Goal: Task Accomplishment & Management: Manage account settings

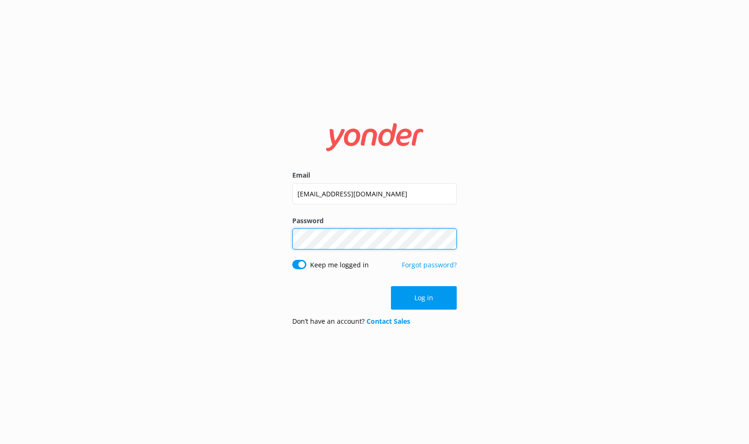
click at [424, 298] on button "Log in" at bounding box center [424, 297] width 66 height 23
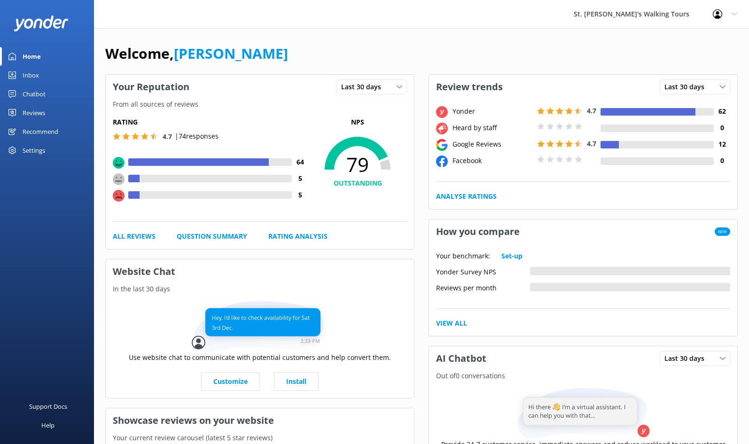
click at [33, 110] on div "Reviews" at bounding box center [34, 112] width 23 height 19
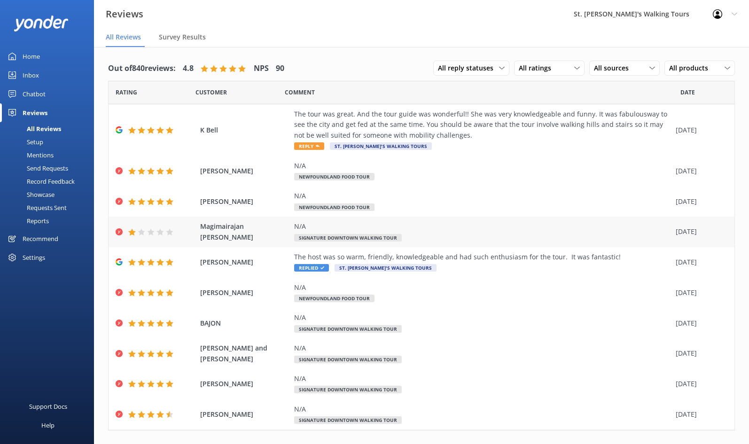
click at [209, 229] on span "Magimairajan [PERSON_NAME]" at bounding box center [244, 231] width 89 height 21
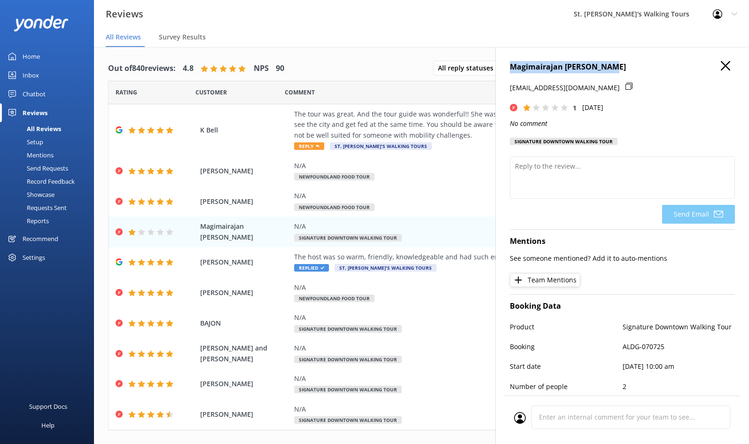
drag, startPoint x: 511, startPoint y: 67, endPoint x: 605, endPoint y: 68, distance: 93.9
click at [608, 67] on h4 "Magimairajan [PERSON_NAME]" at bounding box center [622, 67] width 225 height 12
copy h4 "Magimairajan [PERSON_NAME]"
click at [726, 66] on icon at bounding box center [724, 65] width 9 height 9
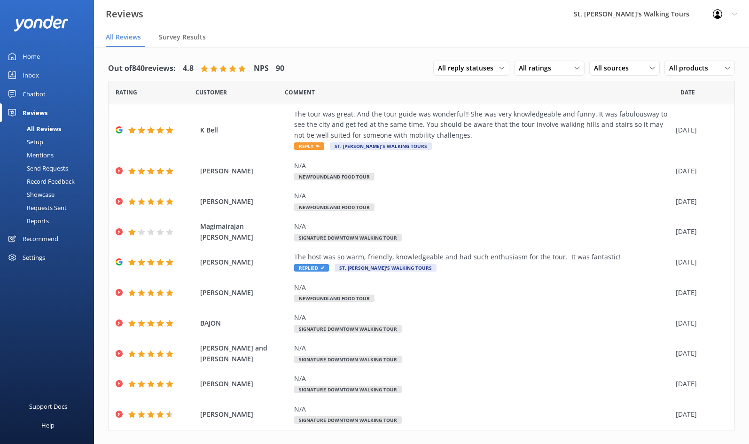
click at [365, 53] on div "Out of 840 reviews: 4.8 NPS 90 All reply statuses All reply statuses Needs a re…" at bounding box center [421, 258] width 655 height 423
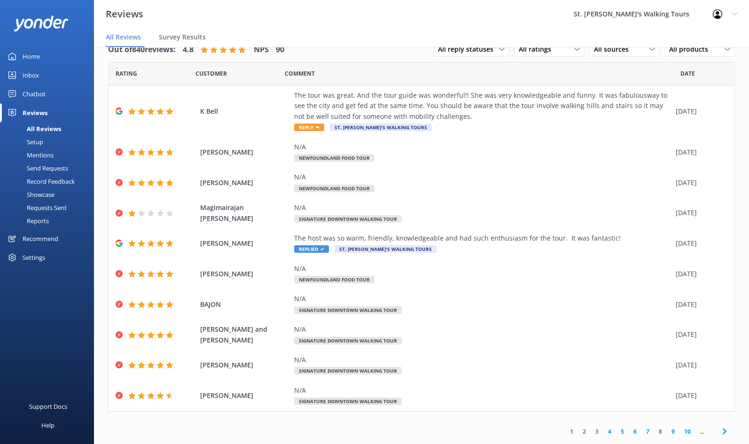
click at [363, 18] on div "Reviews St. [PERSON_NAME]'s Walking Tours Profile Settings Logout" at bounding box center [374, 14] width 749 height 28
click at [332, 25] on div "Reviews St. [PERSON_NAME]'s Walking Tours Profile Settings Logout" at bounding box center [374, 14] width 749 height 28
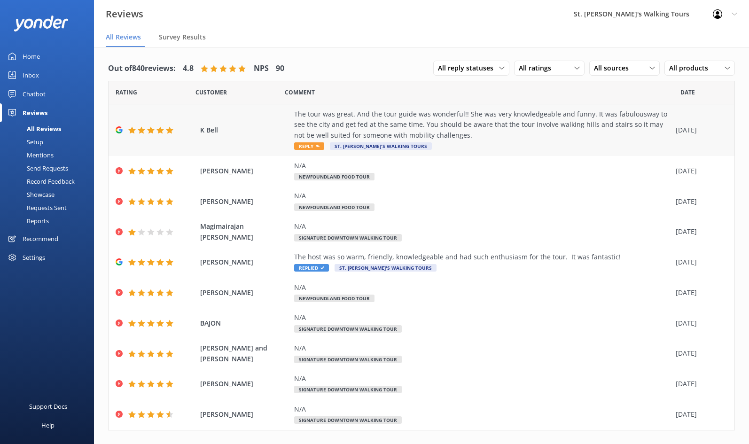
scroll to position [0, 0]
